Goal: Transaction & Acquisition: Download file/media

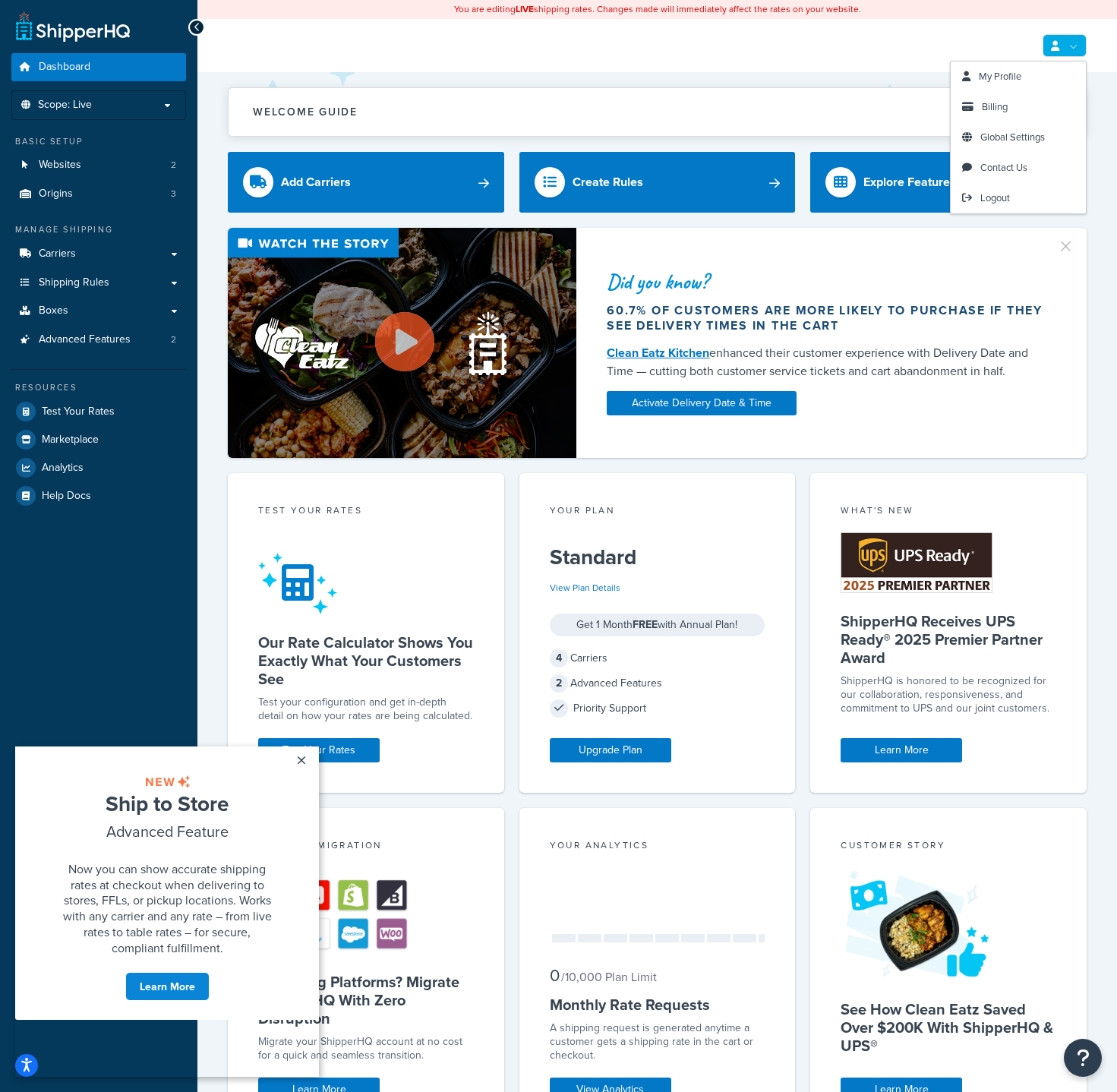
click at [1078, 39] on link at bounding box center [1065, 46] width 44 height 23
click at [995, 101] on span "Billing" at bounding box center [995, 106] width 26 height 15
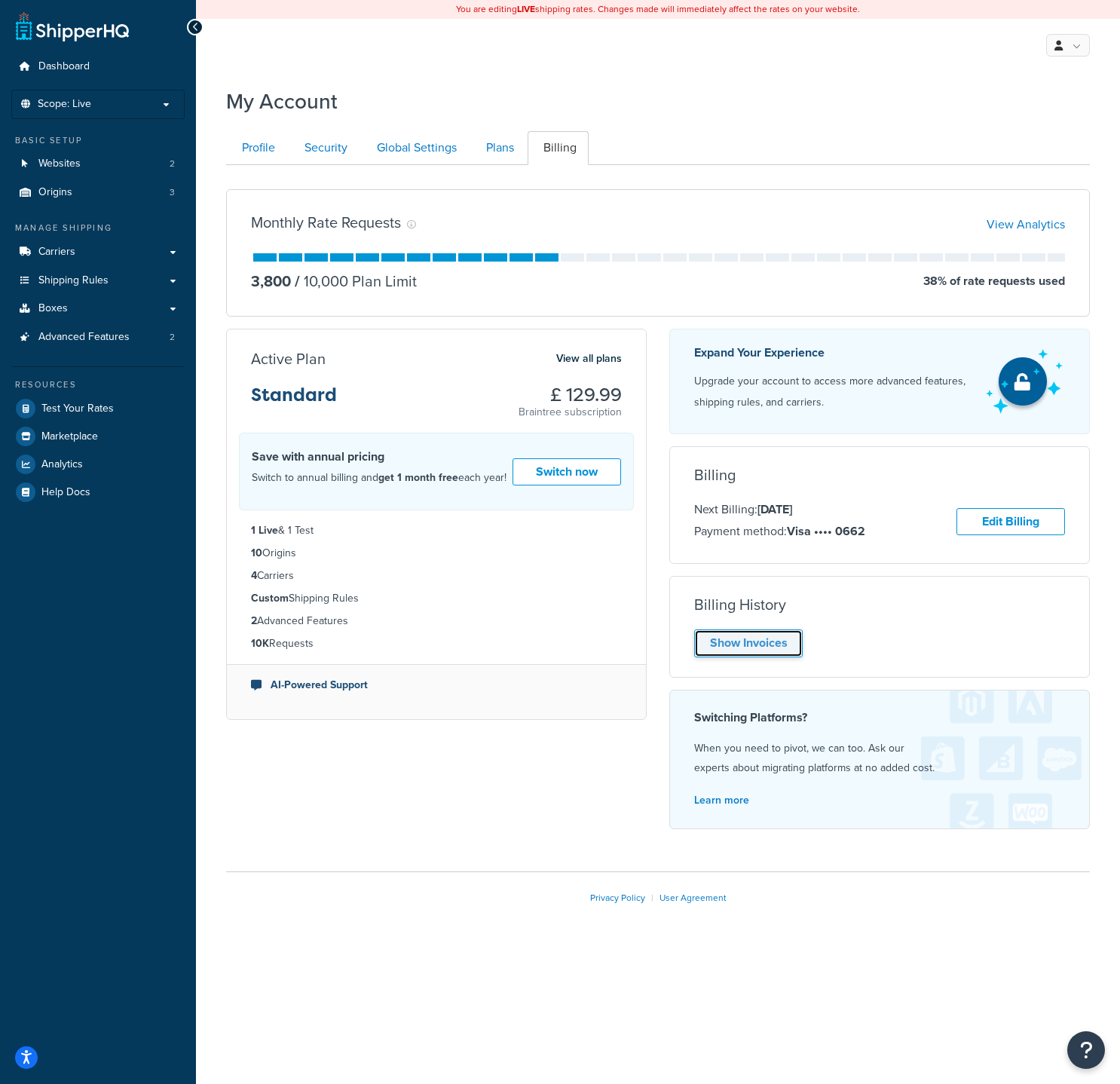
click at [753, 643] on link "Show Invoices" at bounding box center [748, 643] width 108 height 28
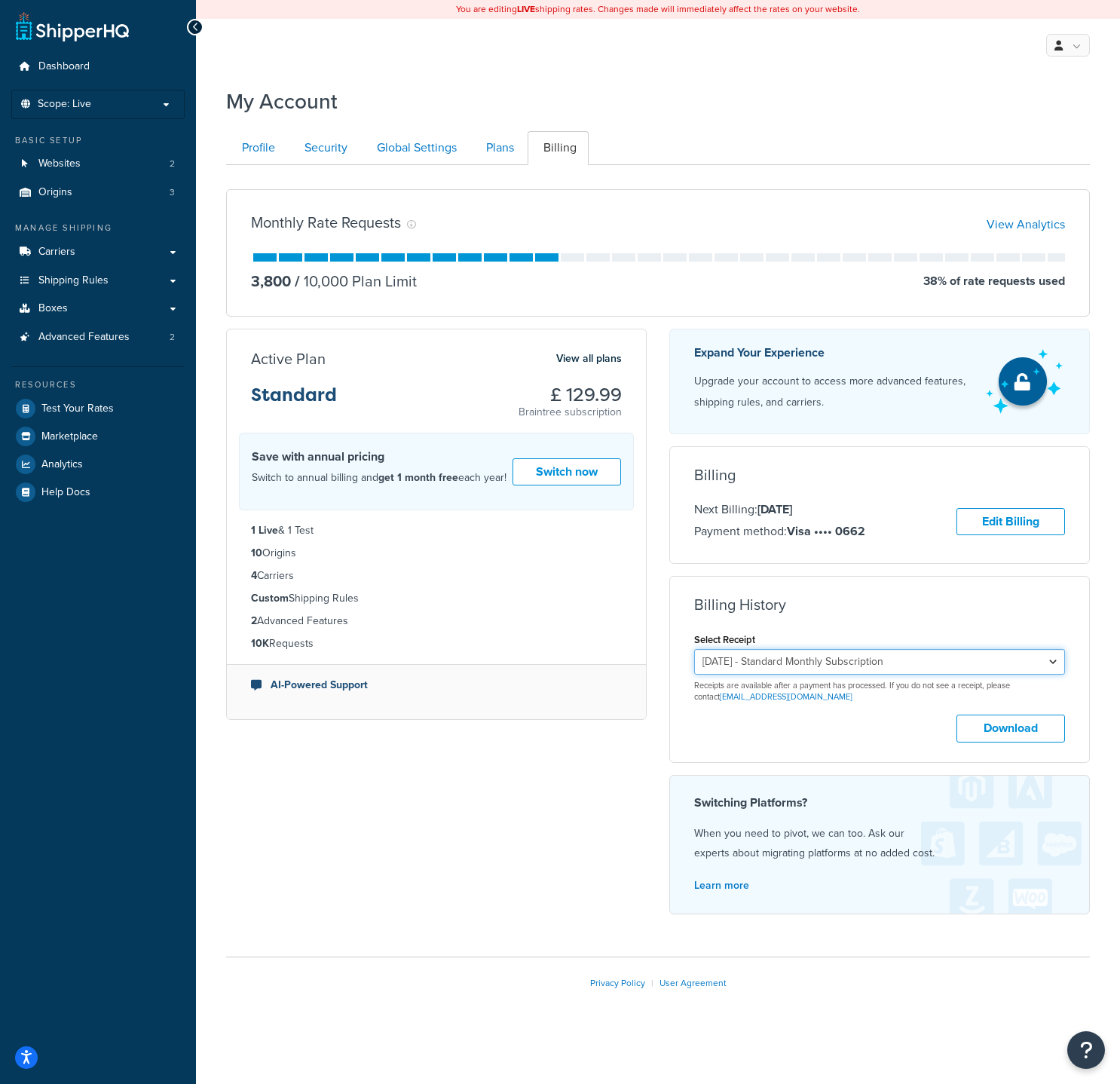
click at [774, 660] on select "[DATE] - Standard Monthly Subscription [DATE] - Standard Monthly Subscription […" at bounding box center [880, 662] width 371 height 26
click at [695, 649] on select "[DATE] - Standard Monthly Subscription [DATE] - Standard Monthly Subscription […" at bounding box center [880, 662] width 371 height 26
click at [1024, 730] on button "Download" at bounding box center [1010, 729] width 108 height 28
click at [865, 660] on select "[DATE] - Standard Monthly Subscription [DATE] - Standard Monthly Subscription […" at bounding box center [880, 662] width 371 height 26
click at [695, 649] on select "[DATE] - Standard Monthly Subscription [DATE] - Standard Monthly Subscription […" at bounding box center [880, 662] width 371 height 26
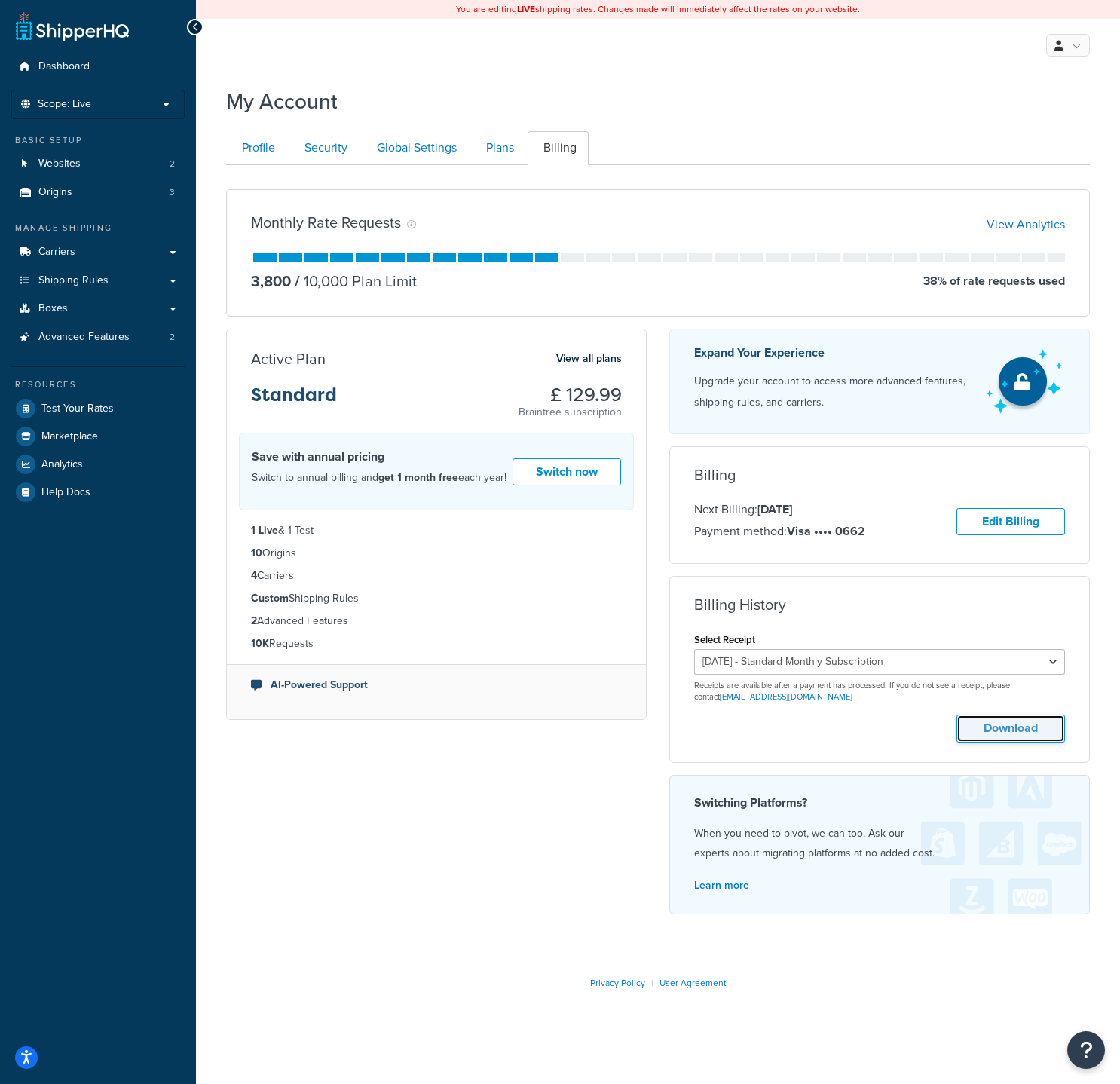
click at [1010, 731] on button "Download" at bounding box center [1010, 729] width 108 height 28
click at [773, 662] on select "[DATE] - Standard Monthly Subscription [DATE] - Standard Monthly Subscription […" at bounding box center [880, 662] width 371 height 26
click at [695, 649] on select "[DATE] - Standard Monthly Subscription [DATE] - Standard Monthly Subscription […" at bounding box center [880, 662] width 371 height 26
click at [1013, 726] on button "Download" at bounding box center [1010, 729] width 108 height 28
click at [880, 660] on select "[DATE] - Standard Monthly Subscription [DATE] - Standard Monthly Subscription […" at bounding box center [880, 662] width 371 height 26
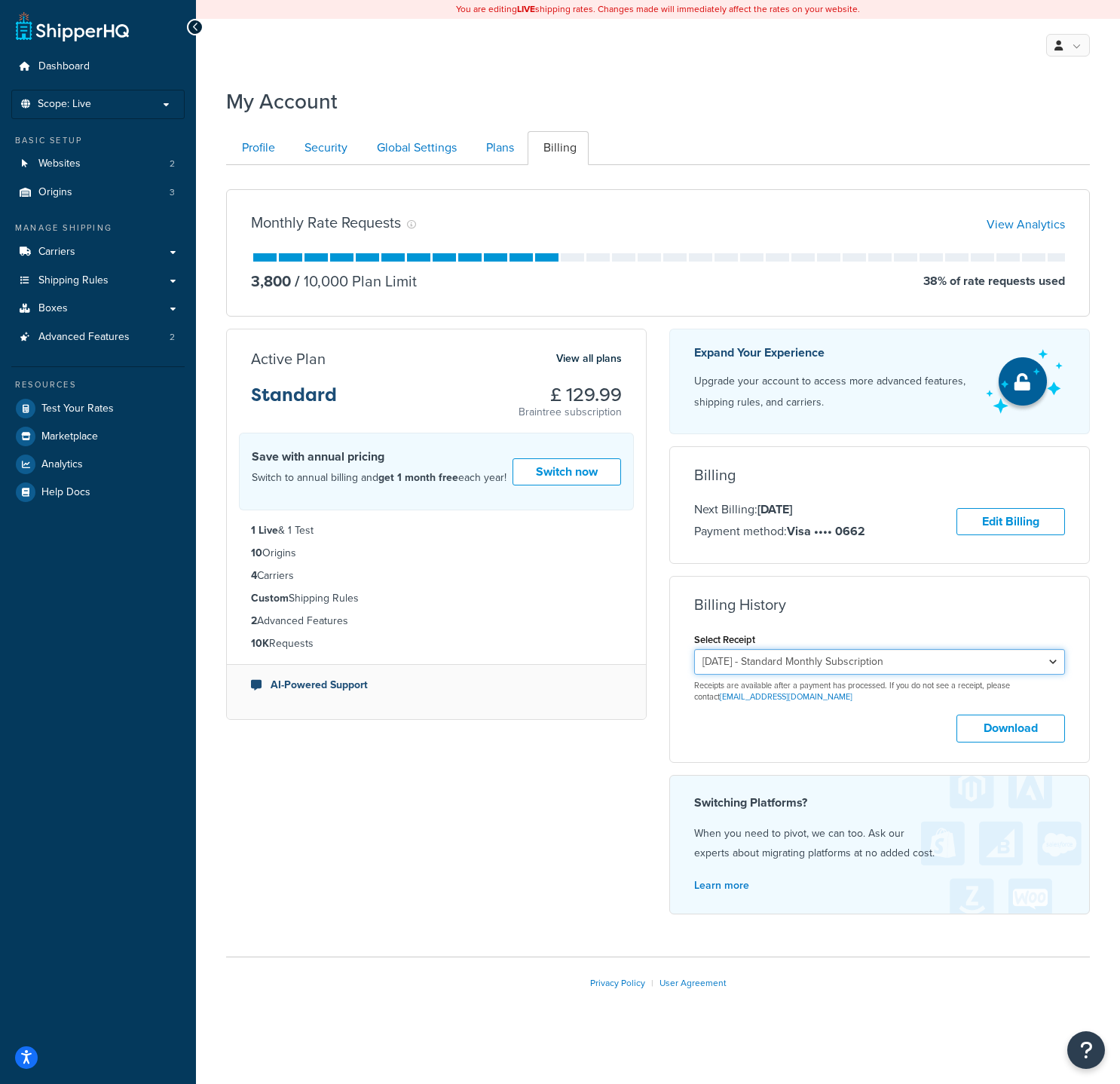
select select "82ra22c9"
click at [695, 649] on select "[DATE] - Standard Monthly Subscription [DATE] - Standard Monthly Subscription […" at bounding box center [880, 662] width 371 height 26
click at [994, 723] on button "Download" at bounding box center [1010, 729] width 108 height 28
